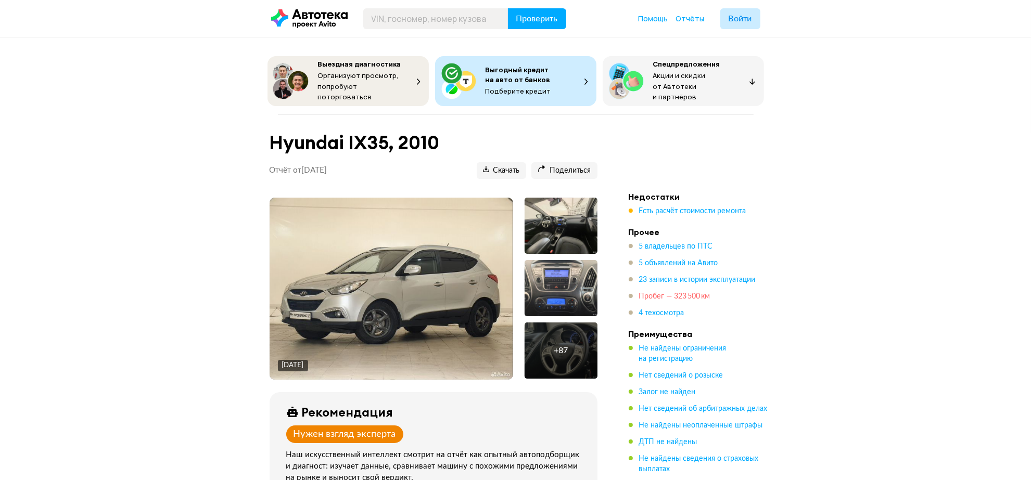
click at [644, 293] on span "Пробег — 323 500 км" at bounding box center [674, 296] width 71 height 7
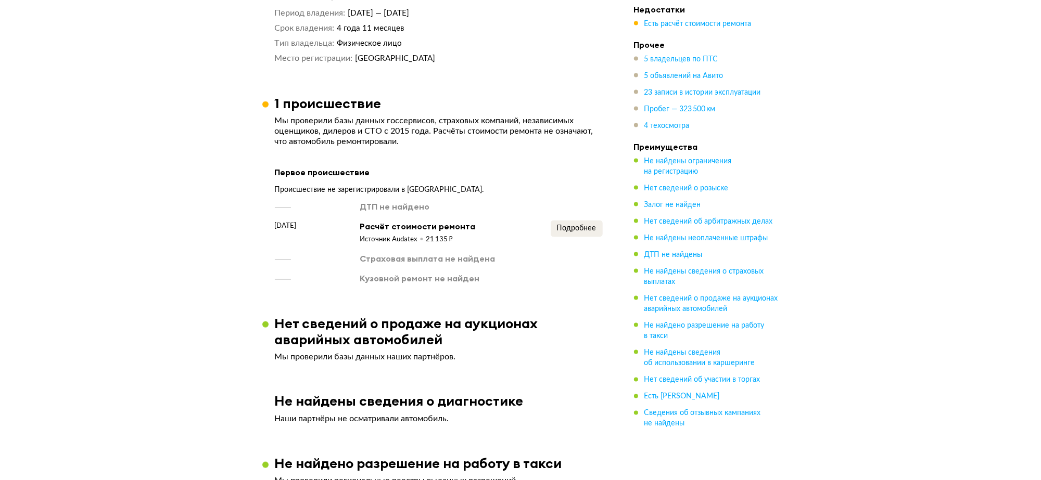
scroll to position [1726, 0]
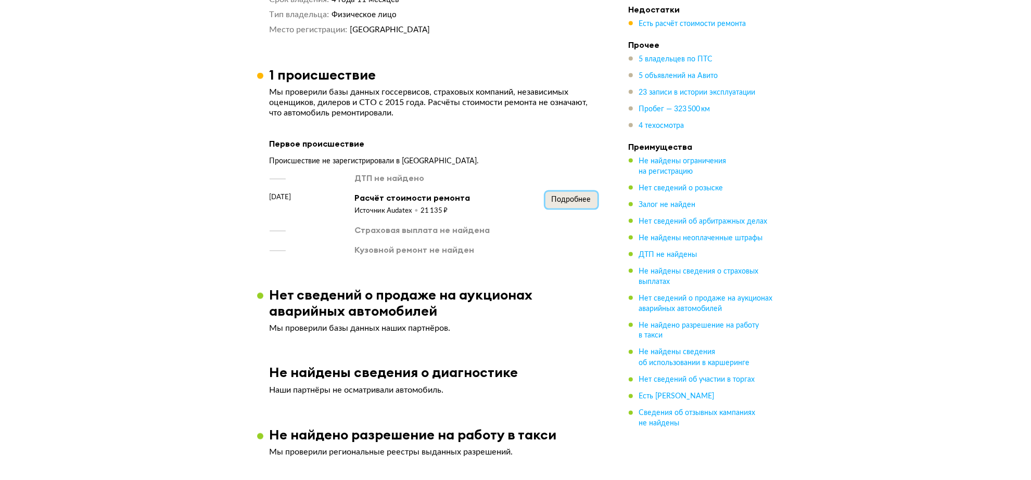
click at [553, 196] on span "Подробнее" at bounding box center [572, 199] width 40 height 7
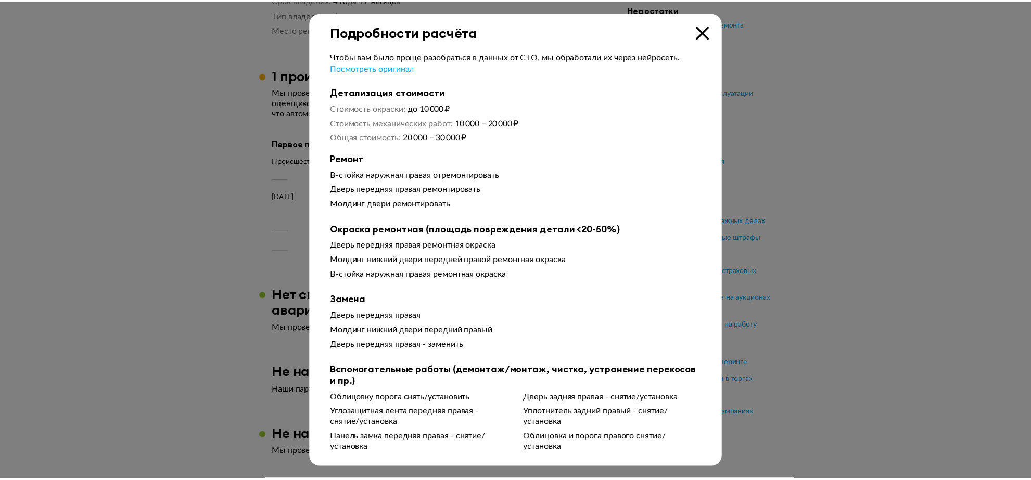
scroll to position [1, 0]
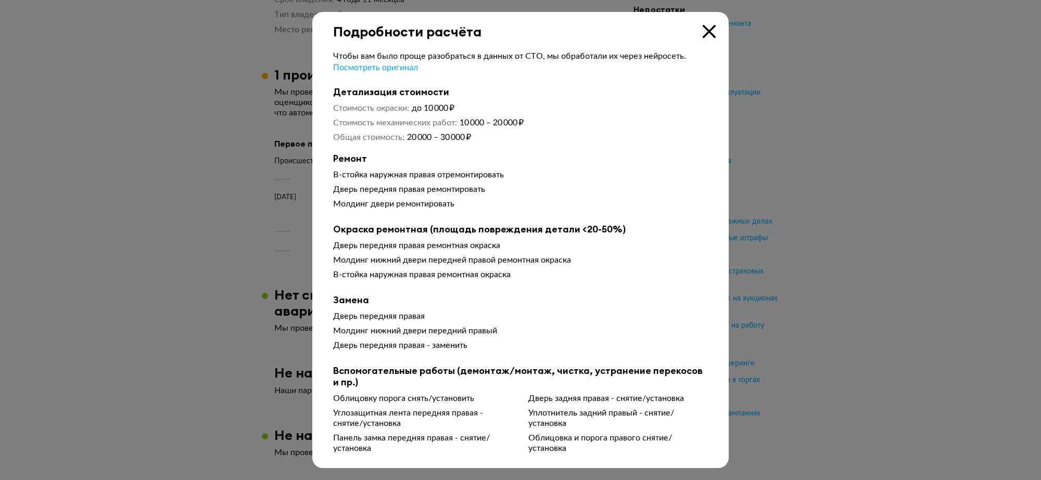
click at [703, 28] on icon at bounding box center [709, 31] width 13 height 13
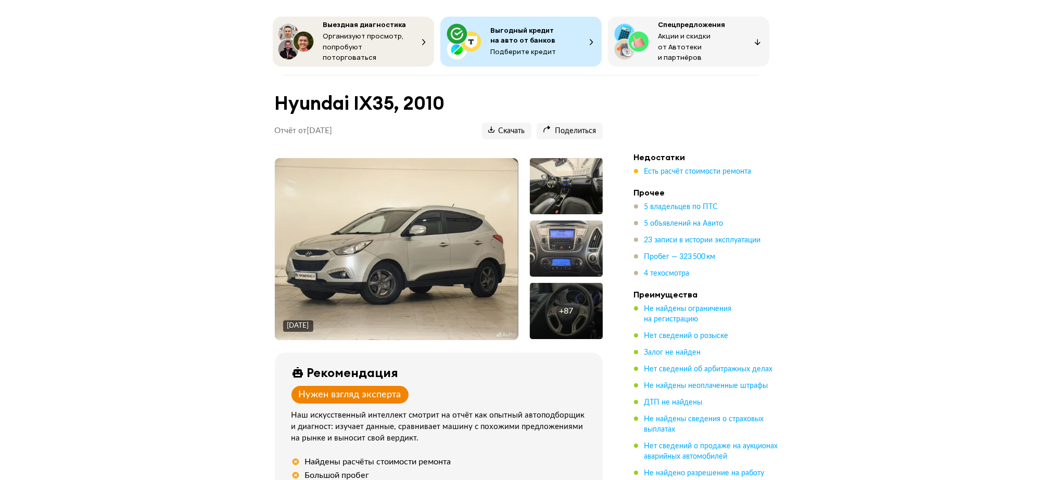
scroll to position [34, 0]
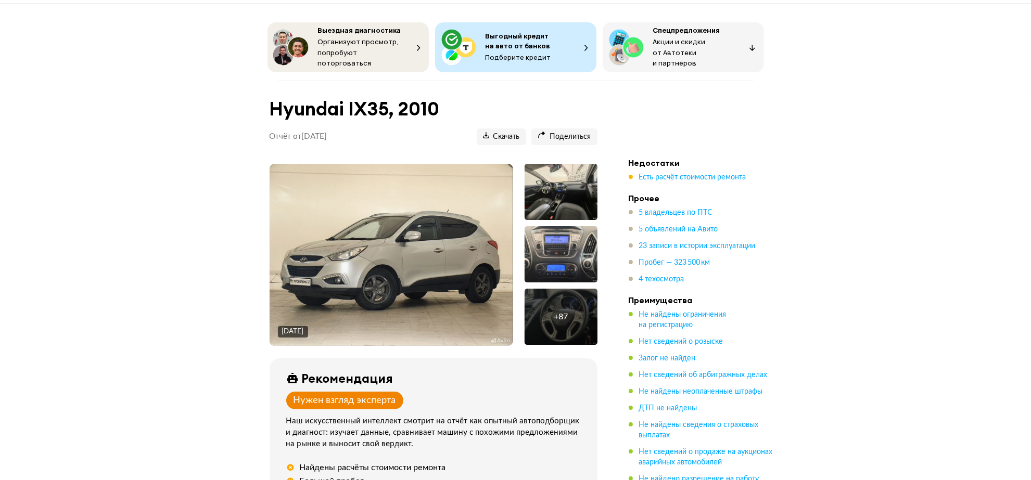
click at [461, 237] on img at bounding box center [391, 255] width 243 height 182
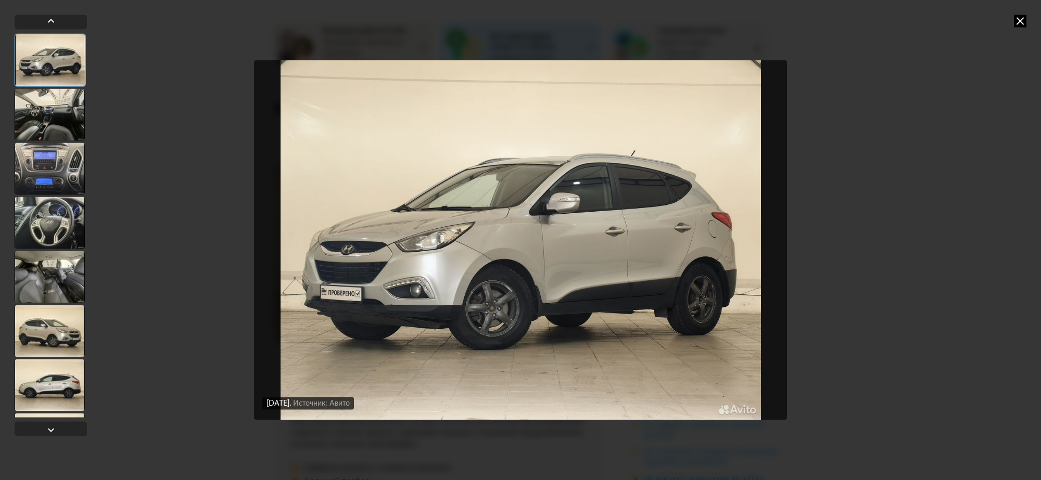
click at [59, 293] on div at bounding box center [50, 277] width 70 height 52
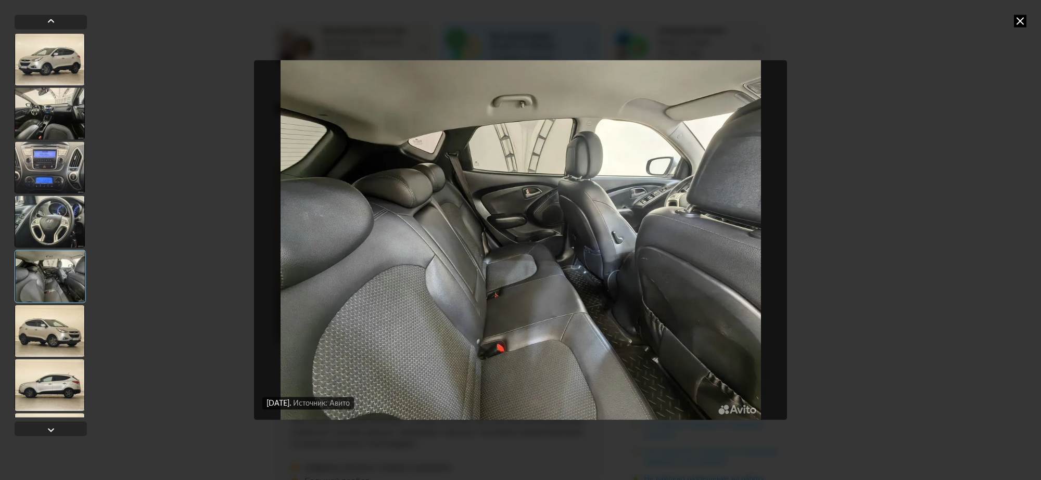
click at [54, 330] on div at bounding box center [50, 331] width 70 height 52
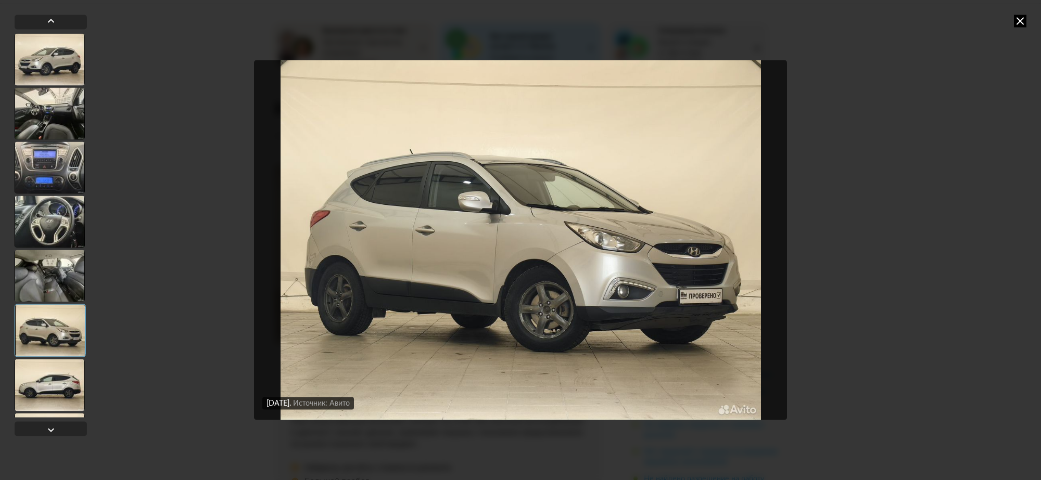
click at [52, 359] on div at bounding box center [50, 385] width 70 height 52
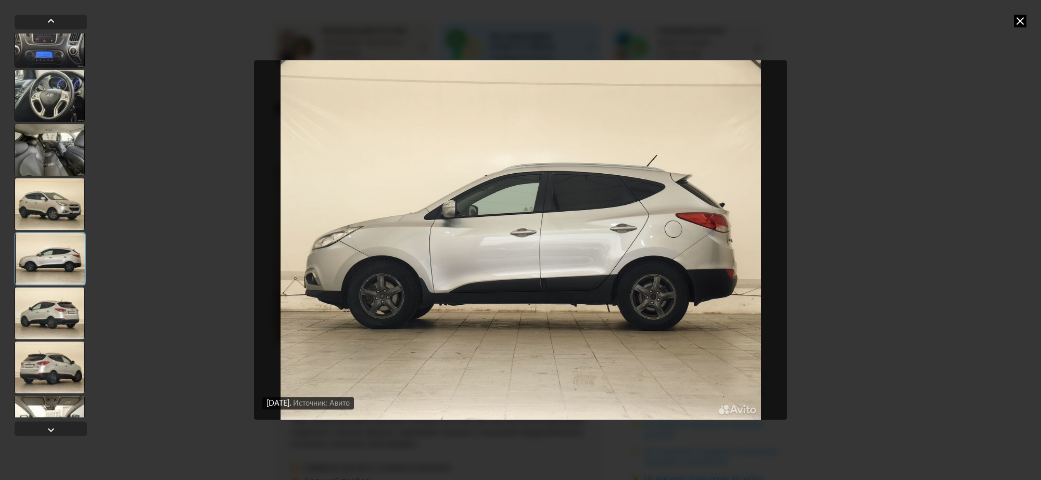
scroll to position [130, 0]
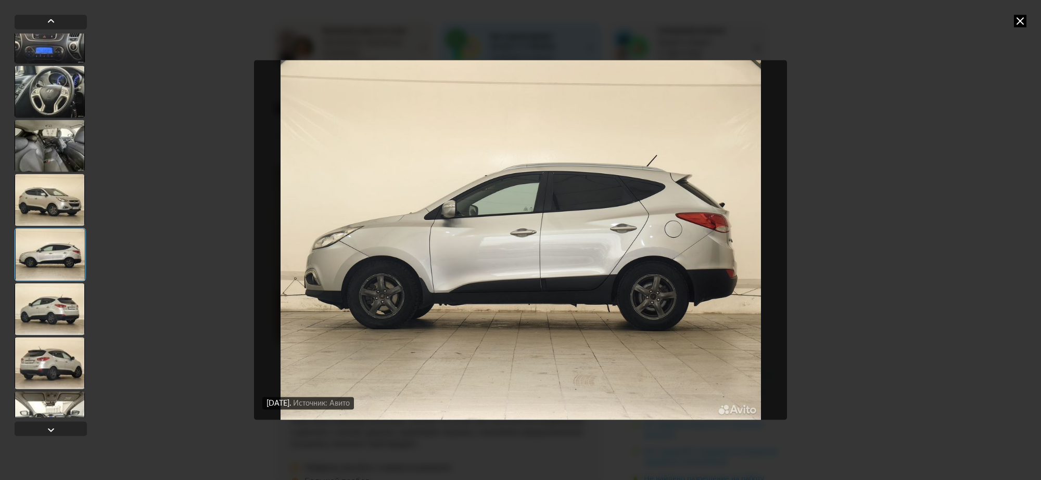
click at [52, 359] on div at bounding box center [50, 363] width 70 height 52
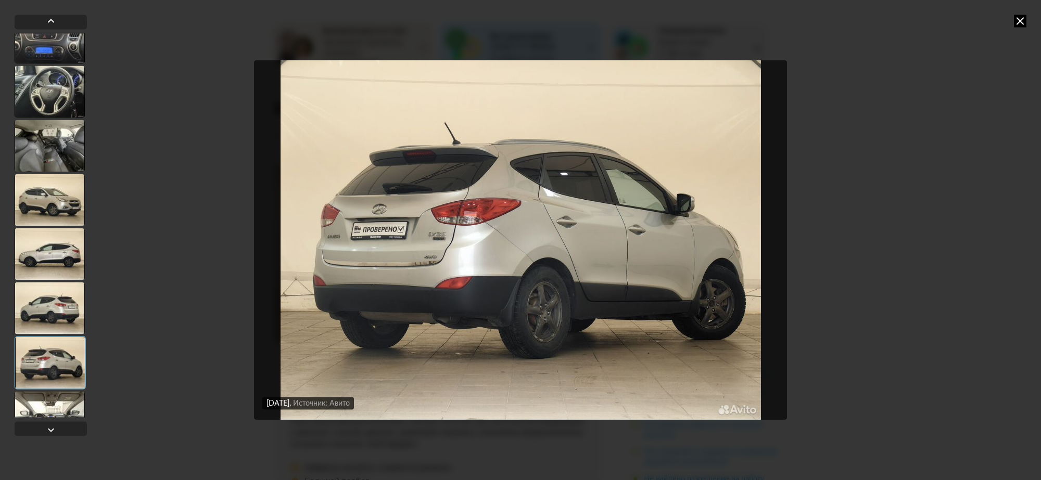
scroll to position [260, 0]
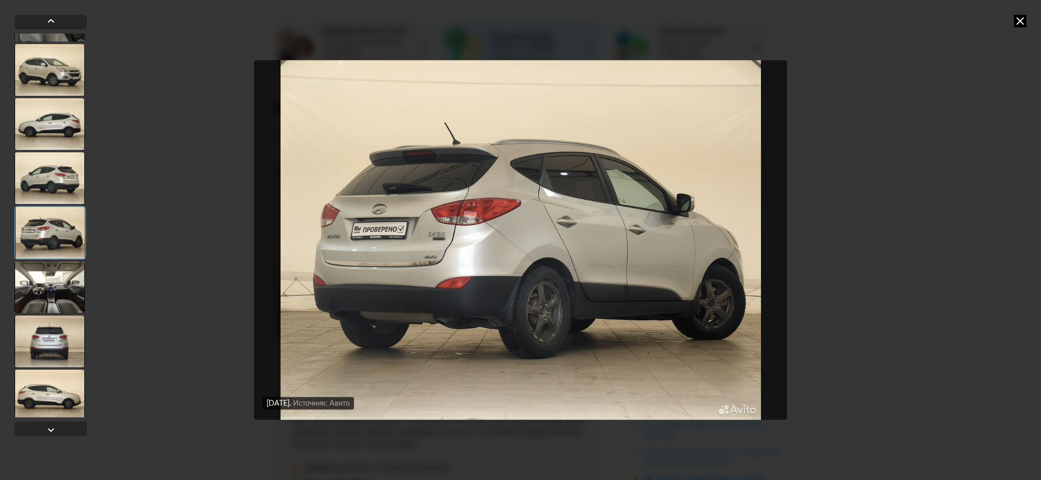
click at [52, 359] on div at bounding box center [50, 341] width 70 height 52
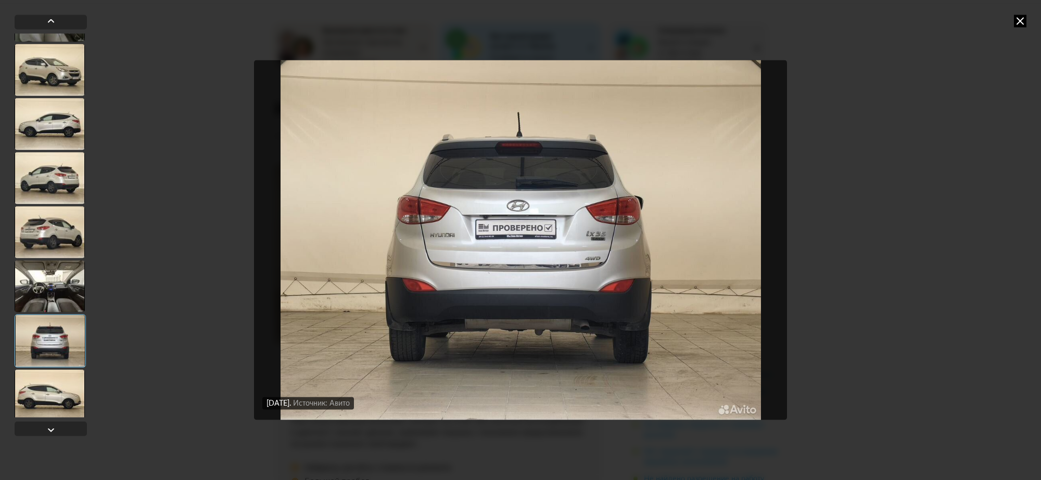
click at [50, 382] on div at bounding box center [50, 396] width 70 height 52
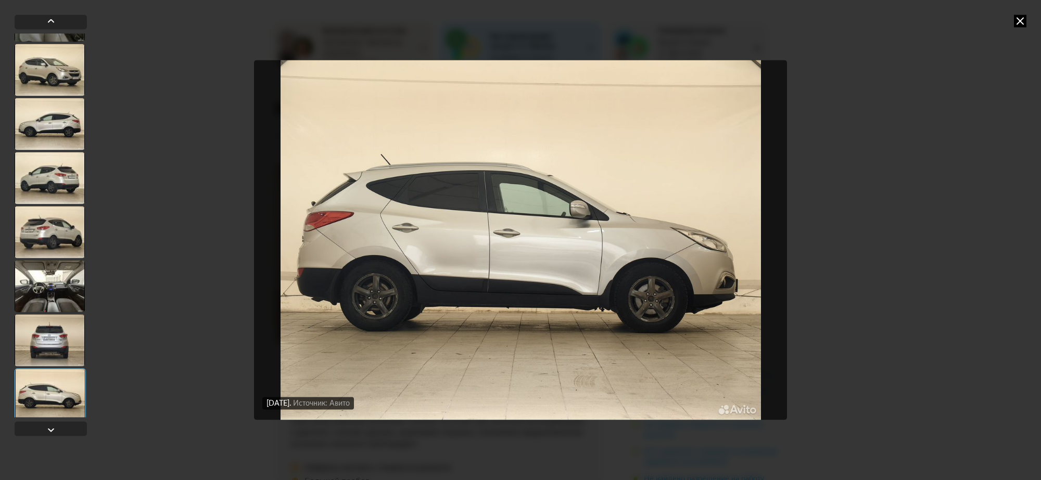
click at [56, 284] on div at bounding box center [50, 286] width 70 height 52
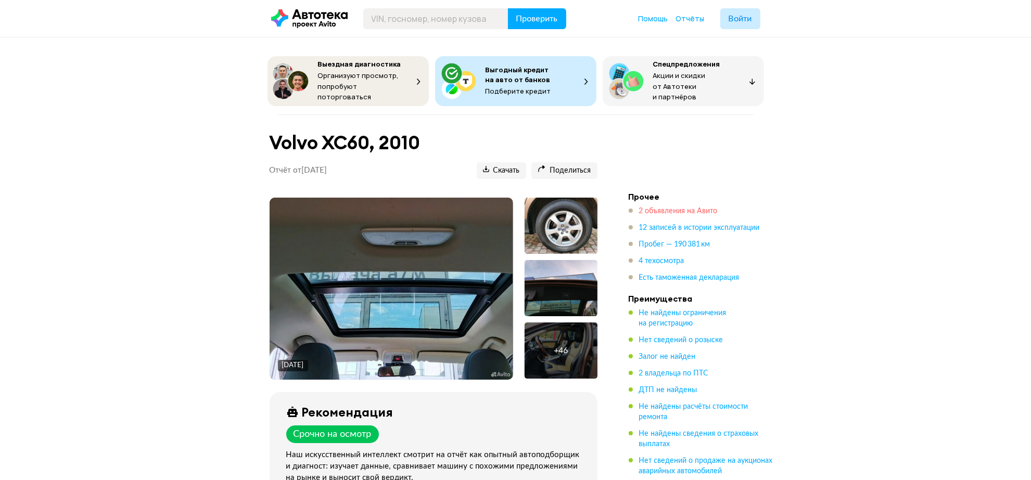
click at [669, 211] on span "2 объявления на Авито" at bounding box center [678, 211] width 79 height 7
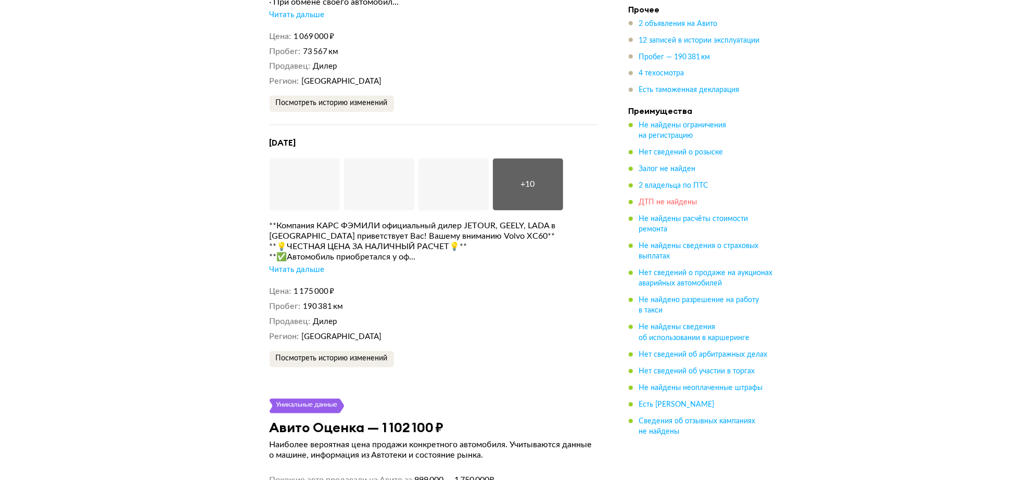
scroll to position [2082, 0]
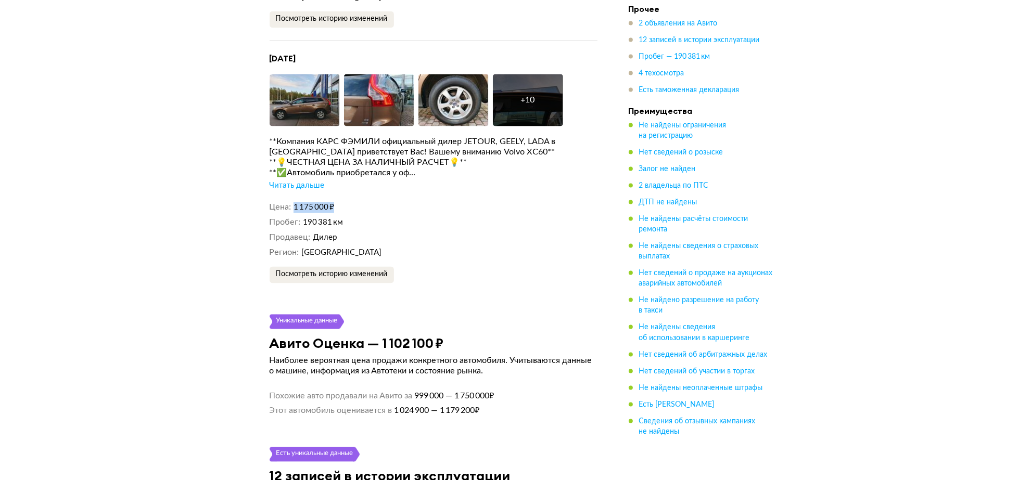
drag, startPoint x: 332, startPoint y: 209, endPoint x: 352, endPoint y: 210, distance: 20.3
click at [352, 210] on dd "1 175 000 ₽" at bounding box center [446, 207] width 304 height 11
click at [417, 228] on dd "190 381 км" at bounding box center [450, 222] width 295 height 11
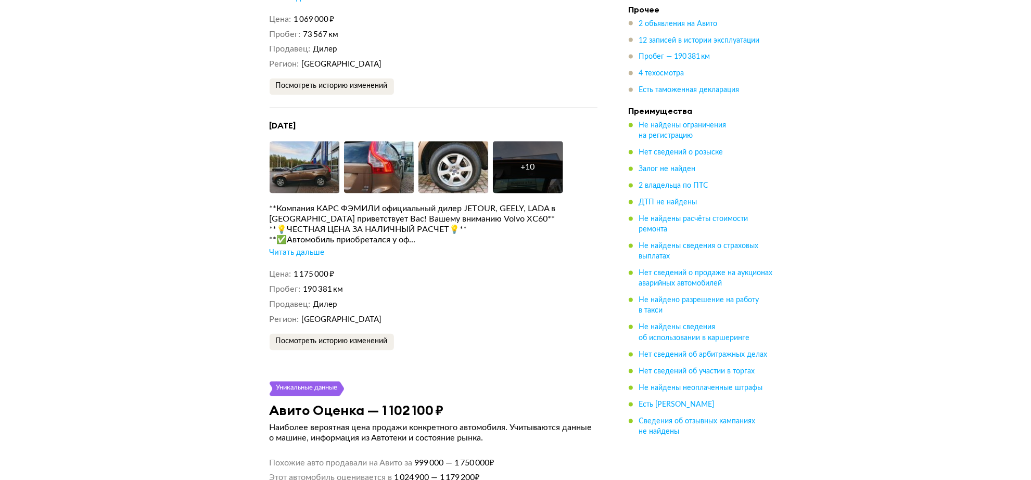
scroll to position [1952, 0]
